Goal: Information Seeking & Learning: Check status

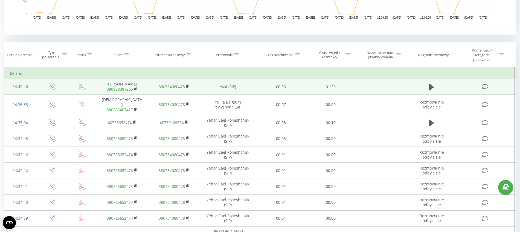
scroll to position [205, 0]
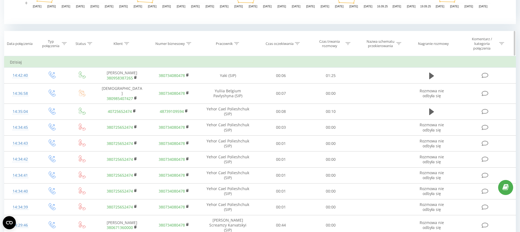
click at [238, 42] on icon at bounding box center [236, 43] width 5 height 3
click at [222, 85] on input "text" at bounding box center [228, 85] width 48 height 10
type input "alderking"
click at [237, 95] on span "OK" at bounding box center [239, 95] width 15 height 8
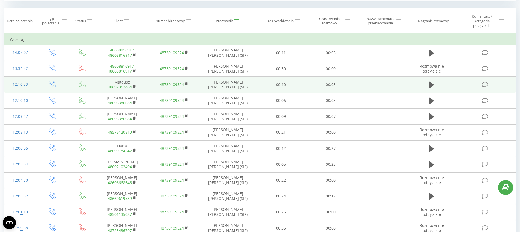
scroll to position [248, 0]
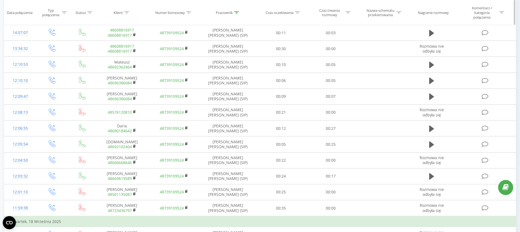
click at [348, 14] on div at bounding box center [348, 12] width 5 height 5
click at [330, 43] on div at bounding box center [328, 41] width 39 height 5
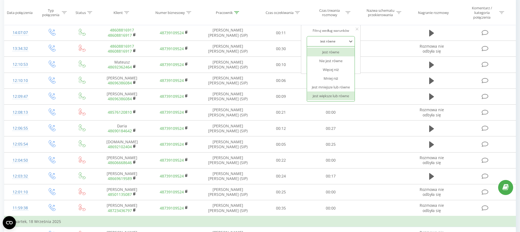
click at [337, 96] on div "Jest większe lub równe" at bounding box center [331, 95] width 48 height 9
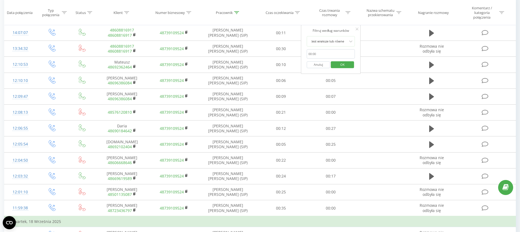
drag, startPoint x: 311, startPoint y: 53, endPoint x: 320, endPoint y: 54, distance: 8.8
click at [312, 53] on input "text" at bounding box center [331, 54] width 48 height 10
type input "01:00"
click at [349, 64] on span "OK" at bounding box center [342, 64] width 15 height 8
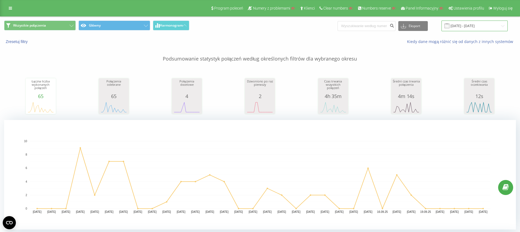
click at [469, 29] on input "[DATE] - [DATE]" at bounding box center [475, 26] width 66 height 11
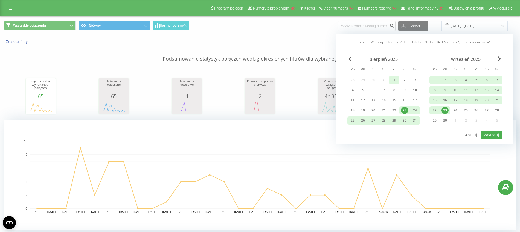
click at [397, 78] on div "1" at bounding box center [394, 79] width 7 height 7
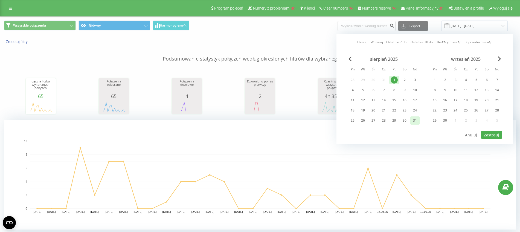
click at [413, 117] on div "31" at bounding box center [414, 120] width 7 height 7
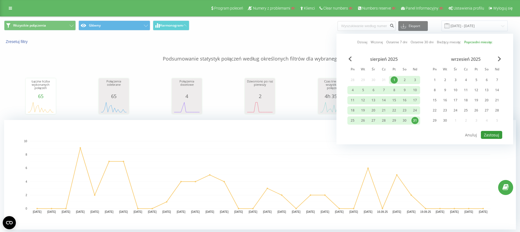
click at [488, 136] on button "Zastosuj" at bounding box center [491, 135] width 21 height 8
type input "01.08.2025 - 31.08.2025"
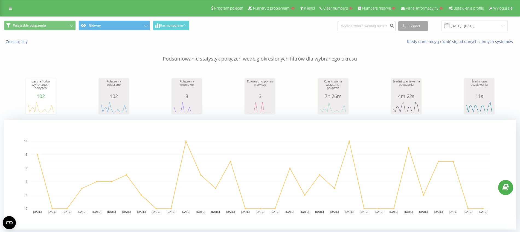
click at [413, 26] on button "Eksport" at bounding box center [413, 26] width 30 height 10
click at [356, 43] on div "Kiedy dane mogą różnić się od danych z innych systemów" at bounding box center [357, 41] width 325 height 5
click at [6, 10] on link at bounding box center [10, 8] width 10 height 8
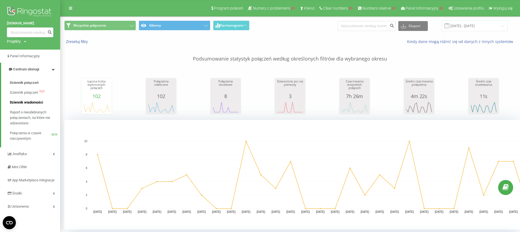
click at [28, 103] on span "Dziennik wiadomości" at bounding box center [26, 102] width 33 height 5
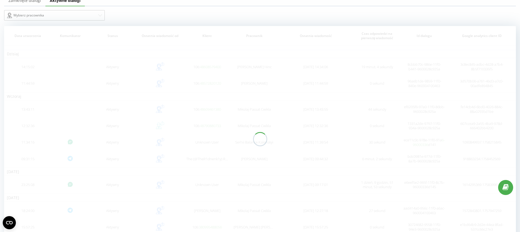
scroll to position [34, 0]
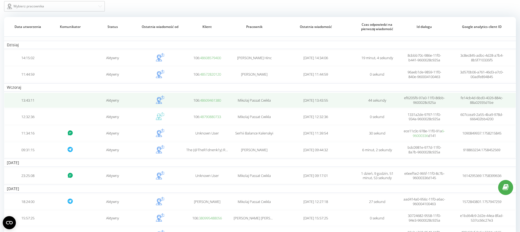
click at [77, 97] on td at bounding box center [70, 99] width 38 height 15
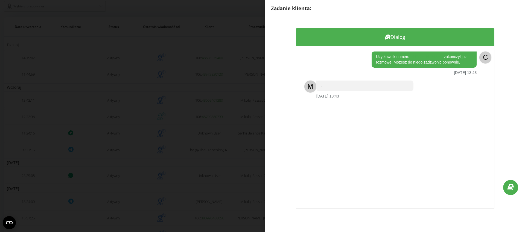
click at [98, 122] on div "Żądanie klienta: Dialog Uzytkownik numeru +48609461380 zakonczyl juz rozmowe. M…" at bounding box center [262, 116] width 525 height 232
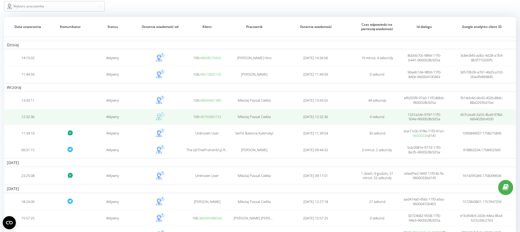
click at [78, 118] on td at bounding box center [70, 116] width 38 height 15
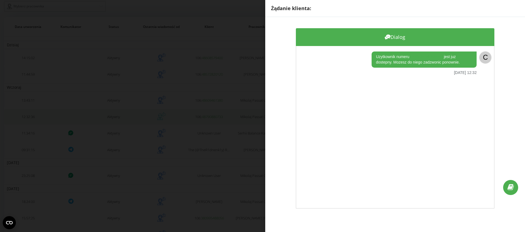
click at [122, 119] on div "Żądanie klienta: Dialog Uzytkownik numeru +48790880733 jest juz dostepny. Mozes…" at bounding box center [262, 116] width 525 height 232
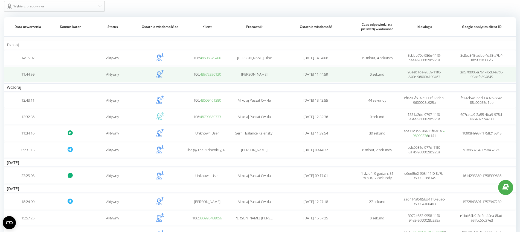
click at [80, 75] on td at bounding box center [70, 73] width 38 height 15
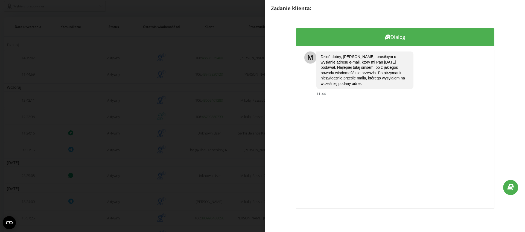
click at [33, 83] on div "Żądanie klienta: Dialog M Dzień dobry, Panie Mateuszu, prosiłbym o wysłanie adr…" at bounding box center [262, 116] width 525 height 232
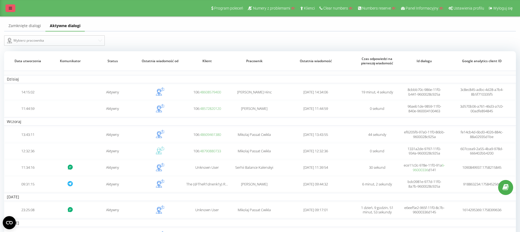
click at [11, 10] on icon at bounding box center [10, 8] width 3 height 4
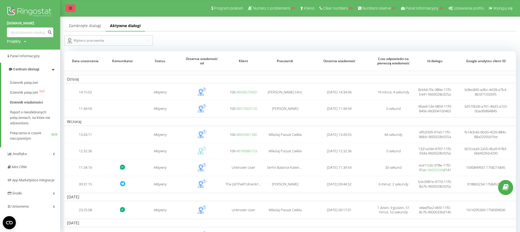
click at [71, 8] on icon at bounding box center [70, 8] width 3 height 4
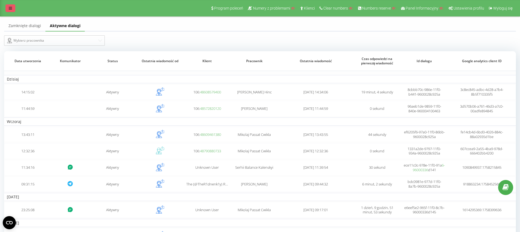
click at [10, 11] on link at bounding box center [10, 8] width 10 height 8
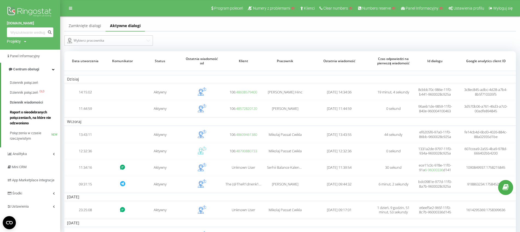
click at [26, 117] on span "Raport o nieodebranych połączeniach, na które nie odzwoniono" at bounding box center [34, 117] width 48 height 16
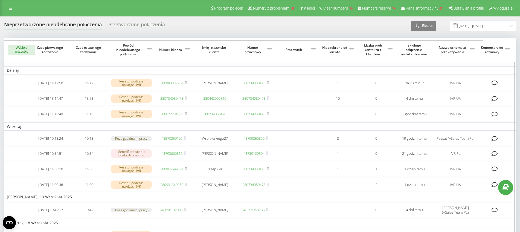
click at [314, 50] on icon at bounding box center [313, 49] width 5 height 3
click at [313, 45] on th "Pracownik" at bounding box center [297, 50] width 44 height 24
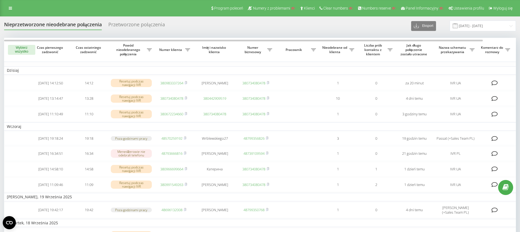
click at [140, 24] on div "Przetworzone połączenia" at bounding box center [136, 26] width 57 height 8
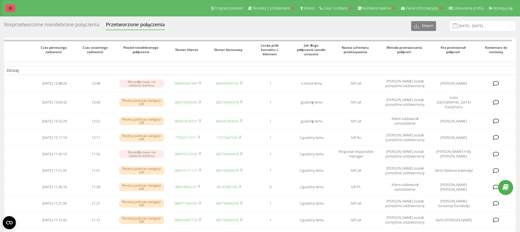
click at [10, 8] on icon at bounding box center [10, 8] width 3 height 4
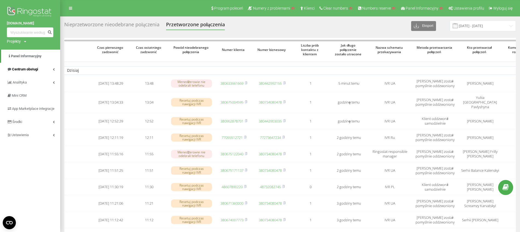
click at [25, 68] on span "Centrum obsługi" at bounding box center [25, 69] width 26 height 4
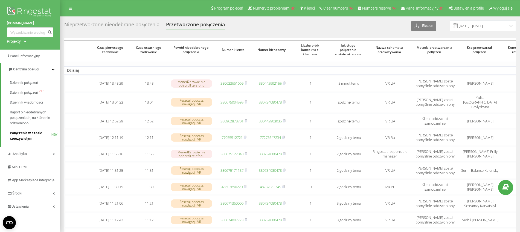
click at [24, 134] on span "Połączenia w czasie rzeczywistym" at bounding box center [31, 135] width 42 height 11
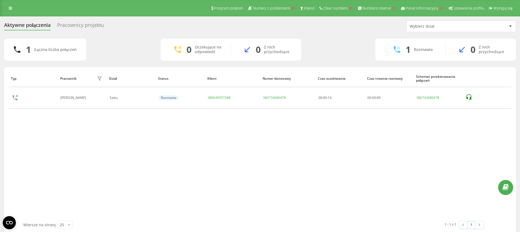
click at [90, 25] on div "Pracownicy projektu" at bounding box center [80, 26] width 47 height 8
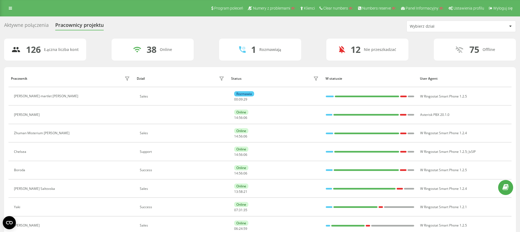
click at [452, 26] on div "Wybierz dział" at bounding box center [442, 26] width 65 height 5
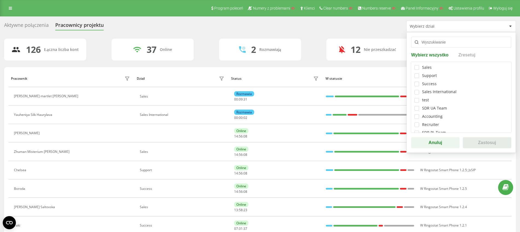
click at [438, 92] on div "Sales International" at bounding box center [439, 91] width 34 height 5
click at [416, 90] on label at bounding box center [416, 90] width 5 height 0
checkbox input "true"
click at [481, 143] on button "Zastosuj" at bounding box center [487, 142] width 48 height 11
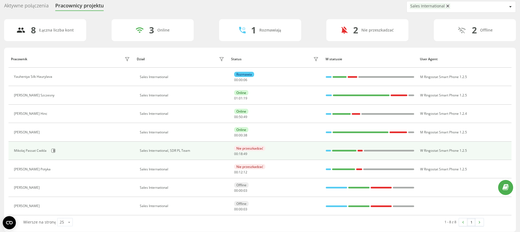
scroll to position [23, 0]
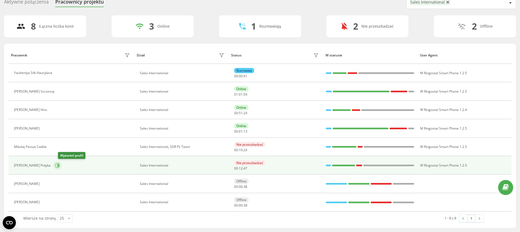
click at [60, 167] on icon at bounding box center [58, 165] width 4 height 4
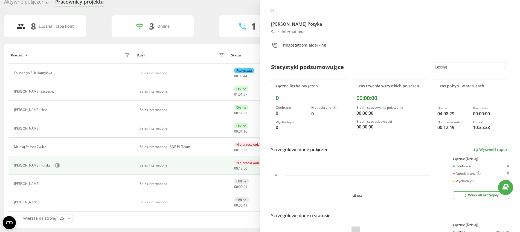
click at [447, 71] on div "Dzisiaj" at bounding box center [466, 67] width 67 height 10
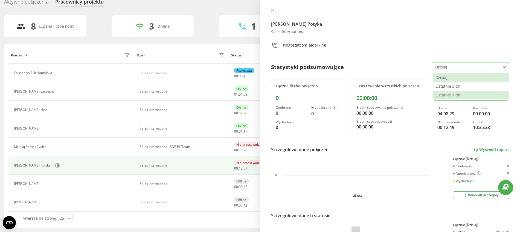
click at [445, 95] on div "Ostatnie 7 dni" at bounding box center [471, 95] width 76 height 9
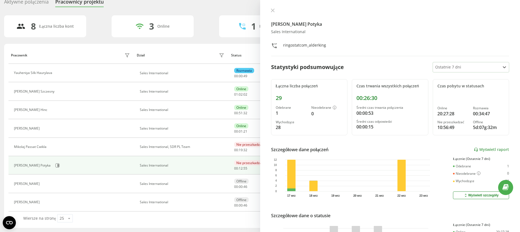
scroll to position [66, 0]
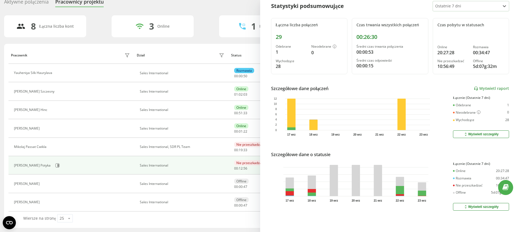
click at [479, 204] on div "Wyświetl szczegóły" at bounding box center [480, 206] width 35 height 4
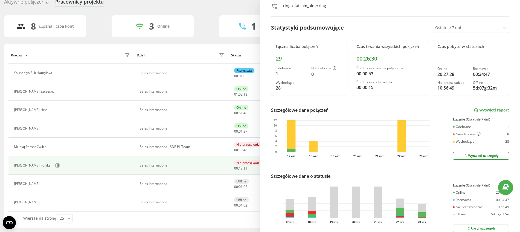
scroll to position [0, 0]
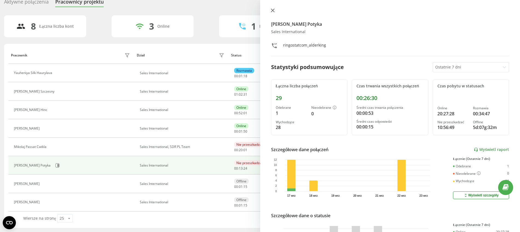
click at [274, 10] on icon at bounding box center [273, 10] width 4 height 4
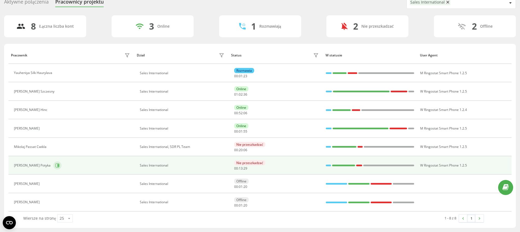
click at [60, 166] on icon at bounding box center [57, 165] width 4 height 4
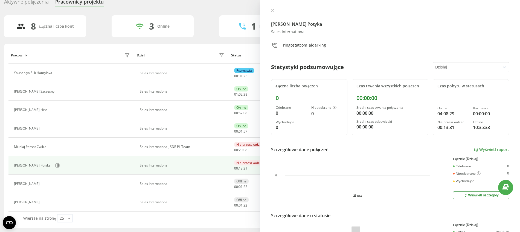
click at [463, 65] on div at bounding box center [466, 67] width 63 height 6
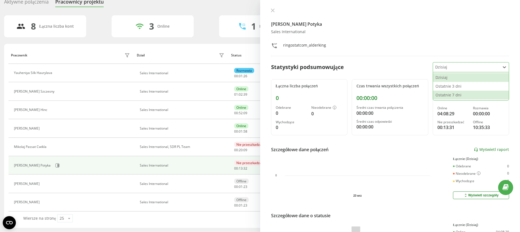
click at [460, 92] on div "Ostatnie 7 dni" at bounding box center [471, 95] width 76 height 9
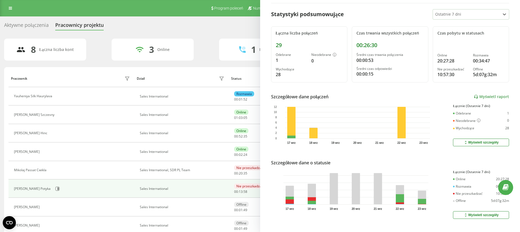
scroll to position [66, 0]
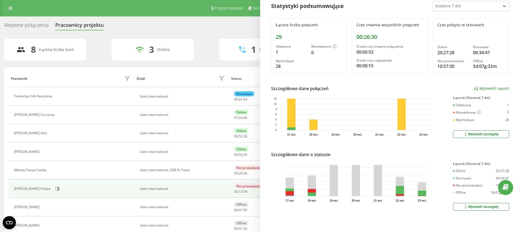
click at [474, 204] on div "Wyświetl szczegóły" at bounding box center [480, 206] width 35 height 4
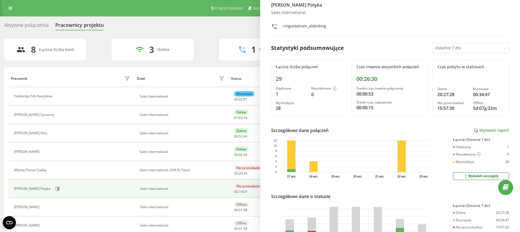
scroll to position [0, 0]
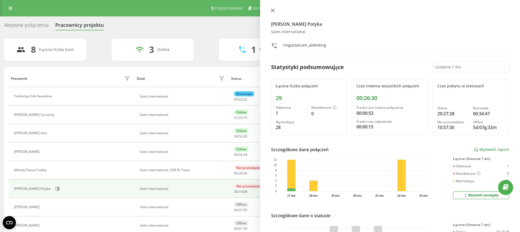
click at [273, 11] on icon at bounding box center [273, 10] width 4 height 4
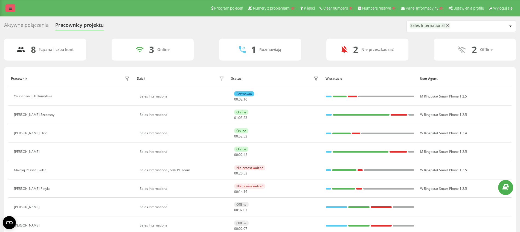
click at [11, 8] on icon at bounding box center [10, 8] width 3 height 4
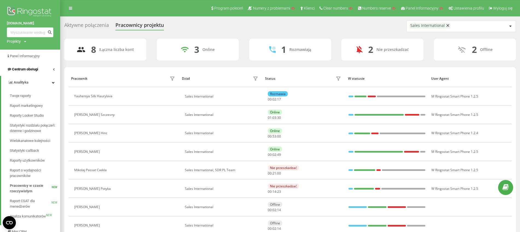
click at [30, 67] on span "Centrum obsługi" at bounding box center [25, 69] width 26 height 4
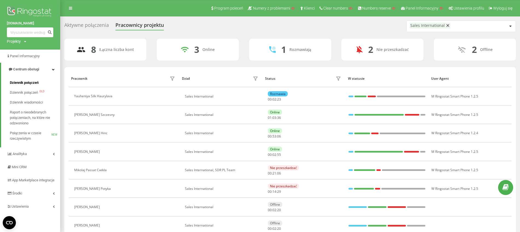
click at [28, 83] on span "Dziennik połączeń" at bounding box center [24, 82] width 29 height 5
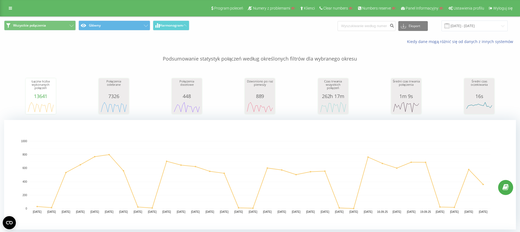
click at [130, 51] on p "Podsumowanie statystyk połączeń według określonych filtrów dla wybranego okresu" at bounding box center [260, 53] width 512 height 18
click at [114, 24] on button "Główny" at bounding box center [115, 26] width 72 height 10
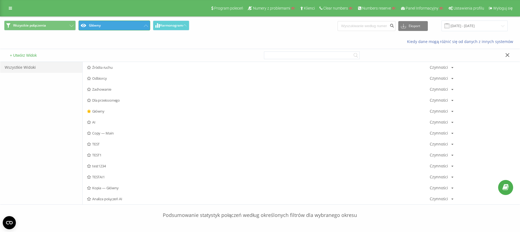
click at [100, 24] on button "Główny" at bounding box center [115, 26] width 72 height 10
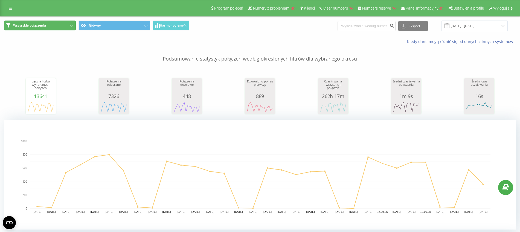
click at [69, 22] on button "Wszystkie połączenia" at bounding box center [40, 26] width 72 height 10
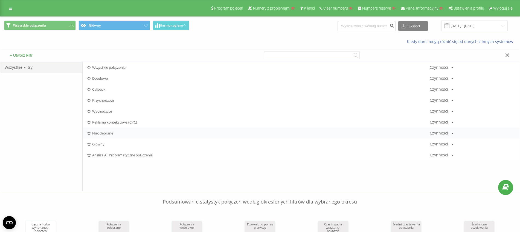
click at [99, 134] on span "Nieodebrane" at bounding box center [258, 133] width 343 height 4
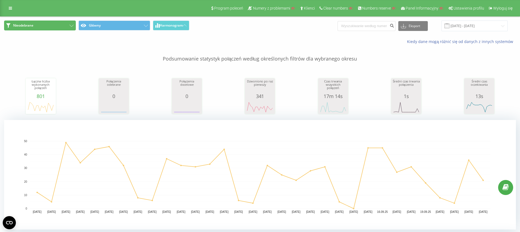
click at [54, 26] on button "Nieodebrane" at bounding box center [40, 26] width 72 height 10
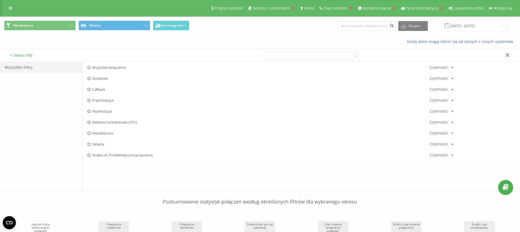
click at [270, 39] on div "Kiedy dane mogą różnić się od danych z innych systemów" at bounding box center [260, 41] width 520 height 13
click at [509, 56] on icon at bounding box center [508, 55] width 4 height 4
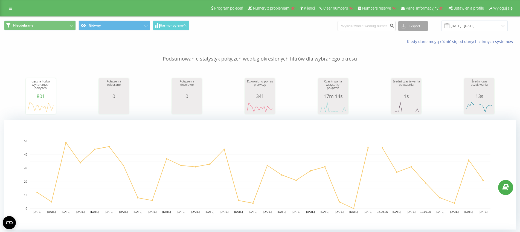
click at [414, 28] on button "Eksport" at bounding box center [413, 26] width 30 height 10
click at [379, 37] on div "Kiedy dane mogą różnić się od danych z innych systemów" at bounding box center [260, 41] width 520 height 13
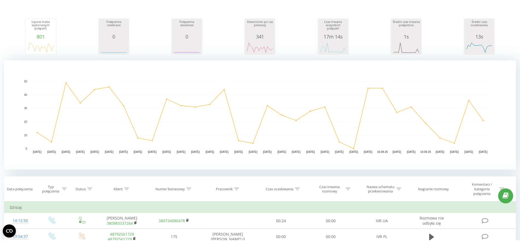
scroll to position [34, 0]
